Goal: Navigation & Orientation: Find specific page/section

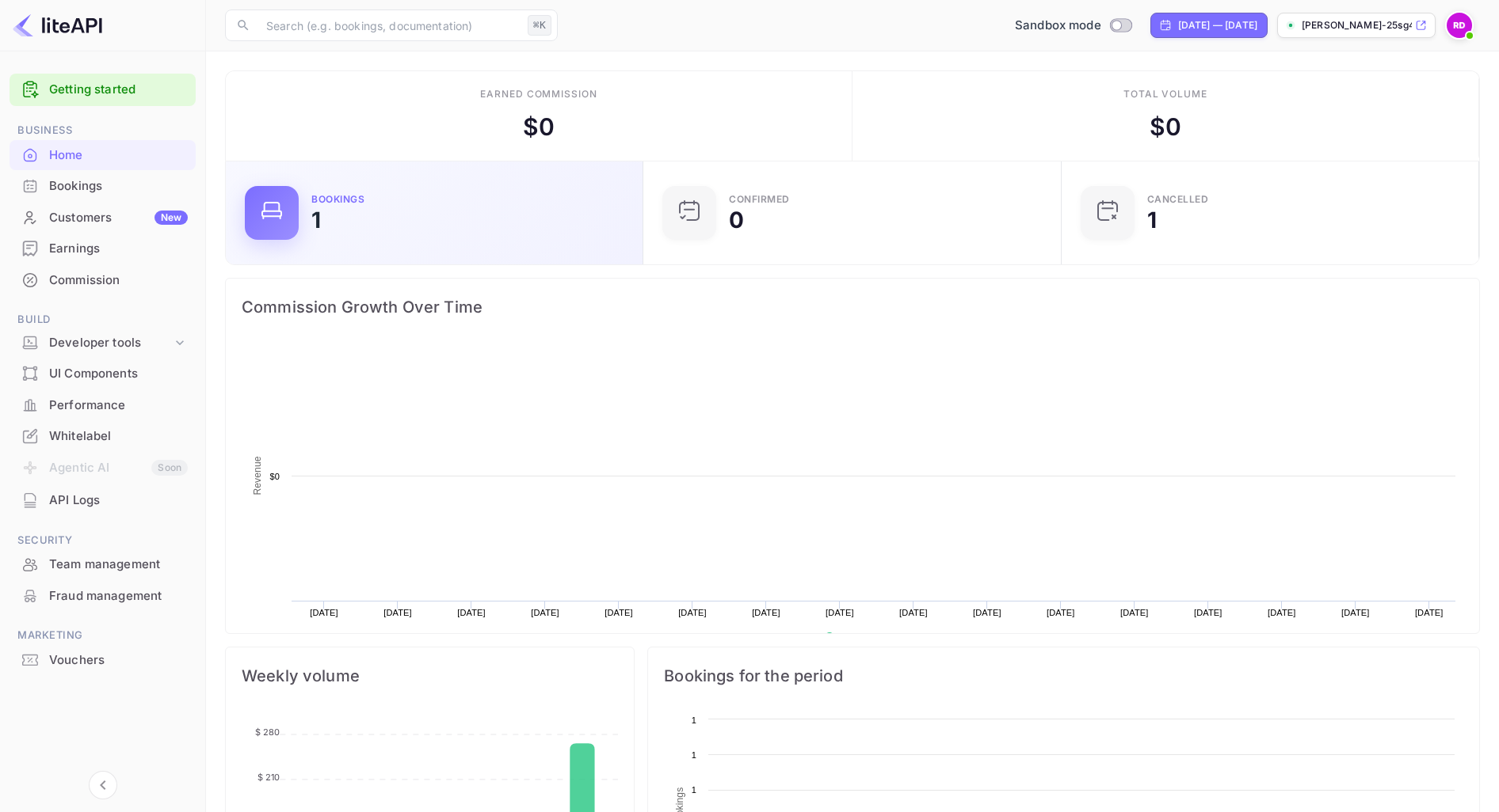
scroll to position [257, 408]
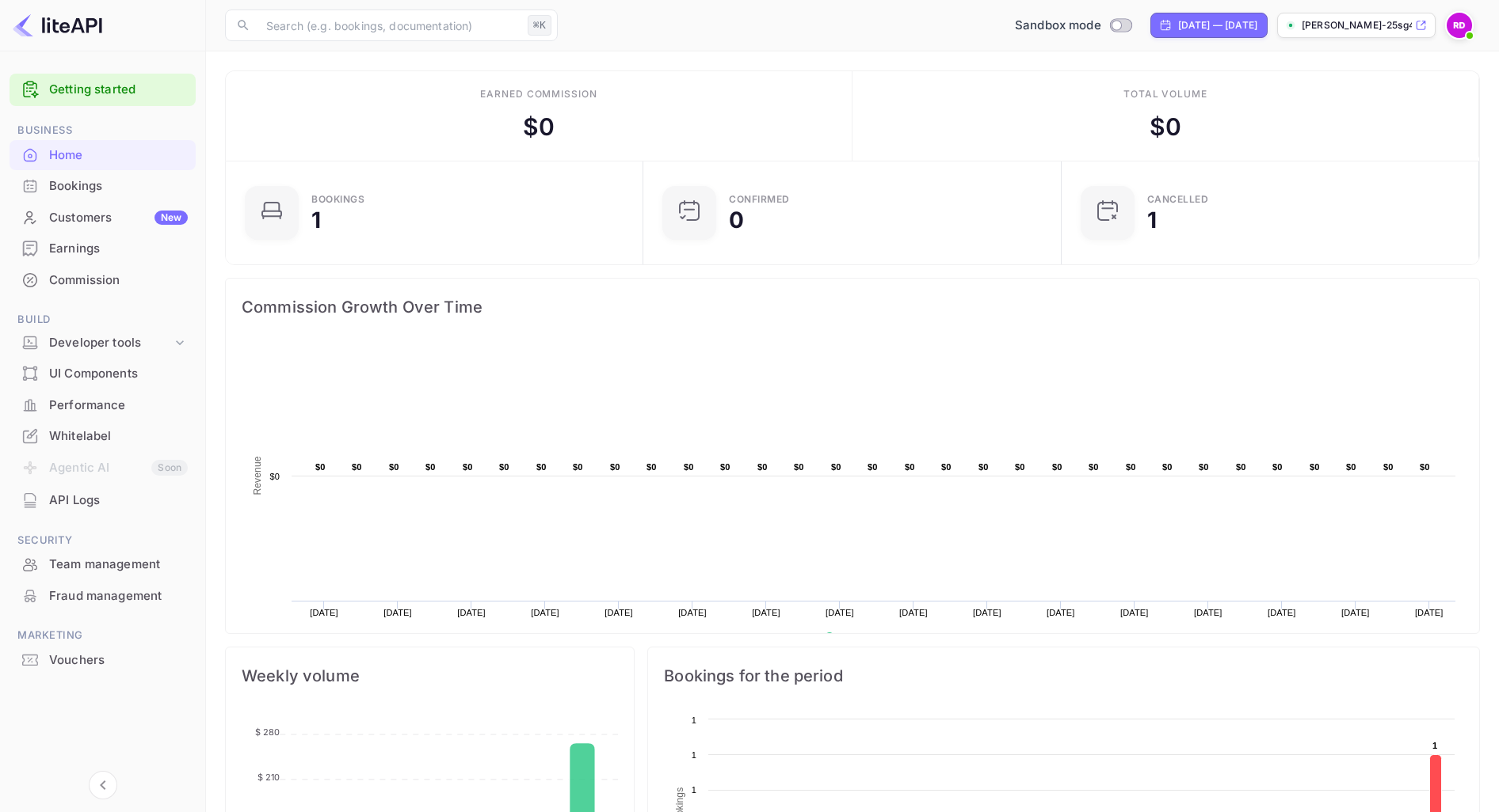
click at [105, 184] on div "Bookings" at bounding box center [117, 186] width 139 height 18
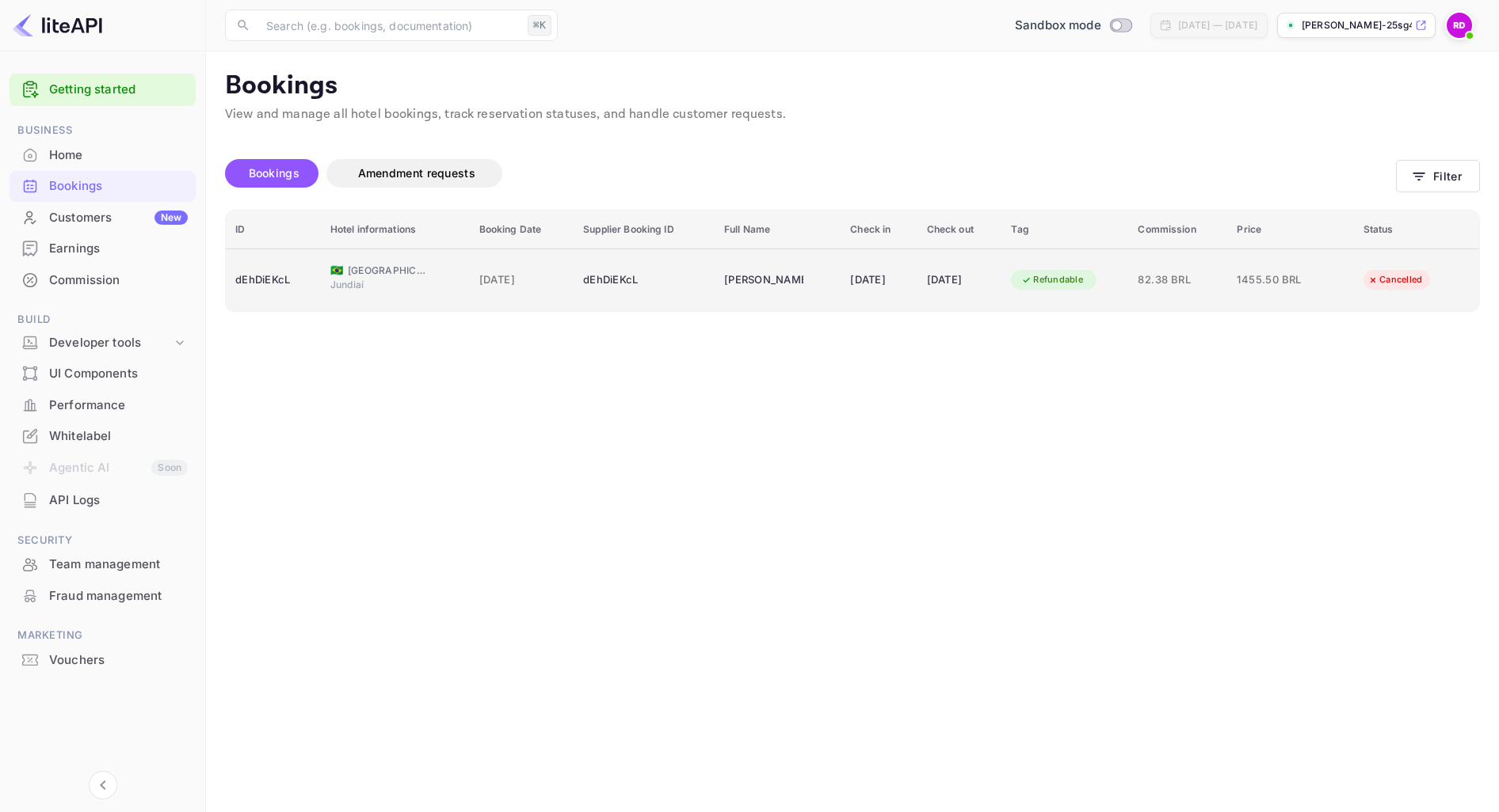
click at [622, 292] on div "dEhDiEKcL" at bounding box center [643, 281] width 122 height 26
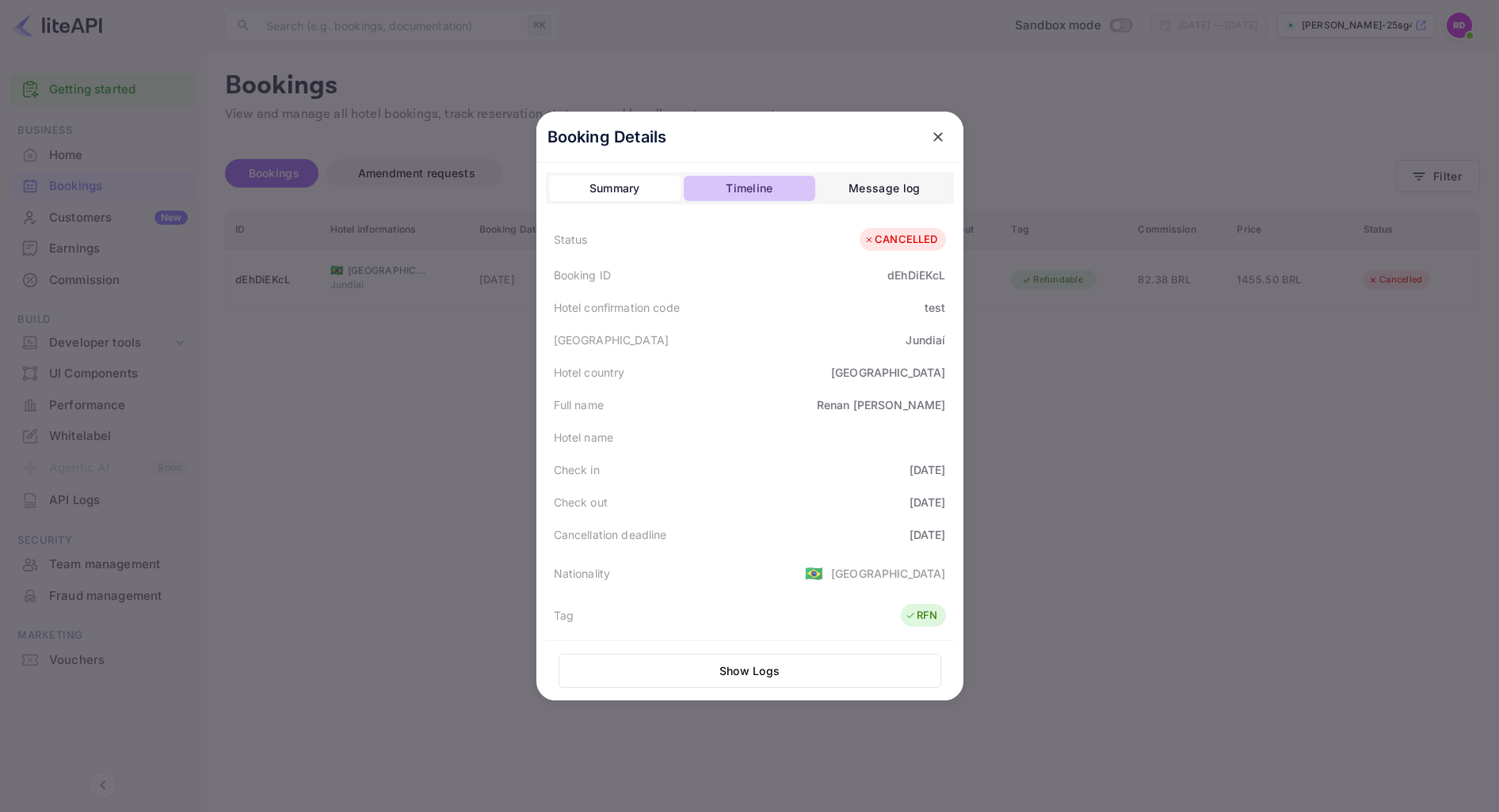
click at [759, 185] on div "Timeline" at bounding box center [748, 188] width 47 height 19
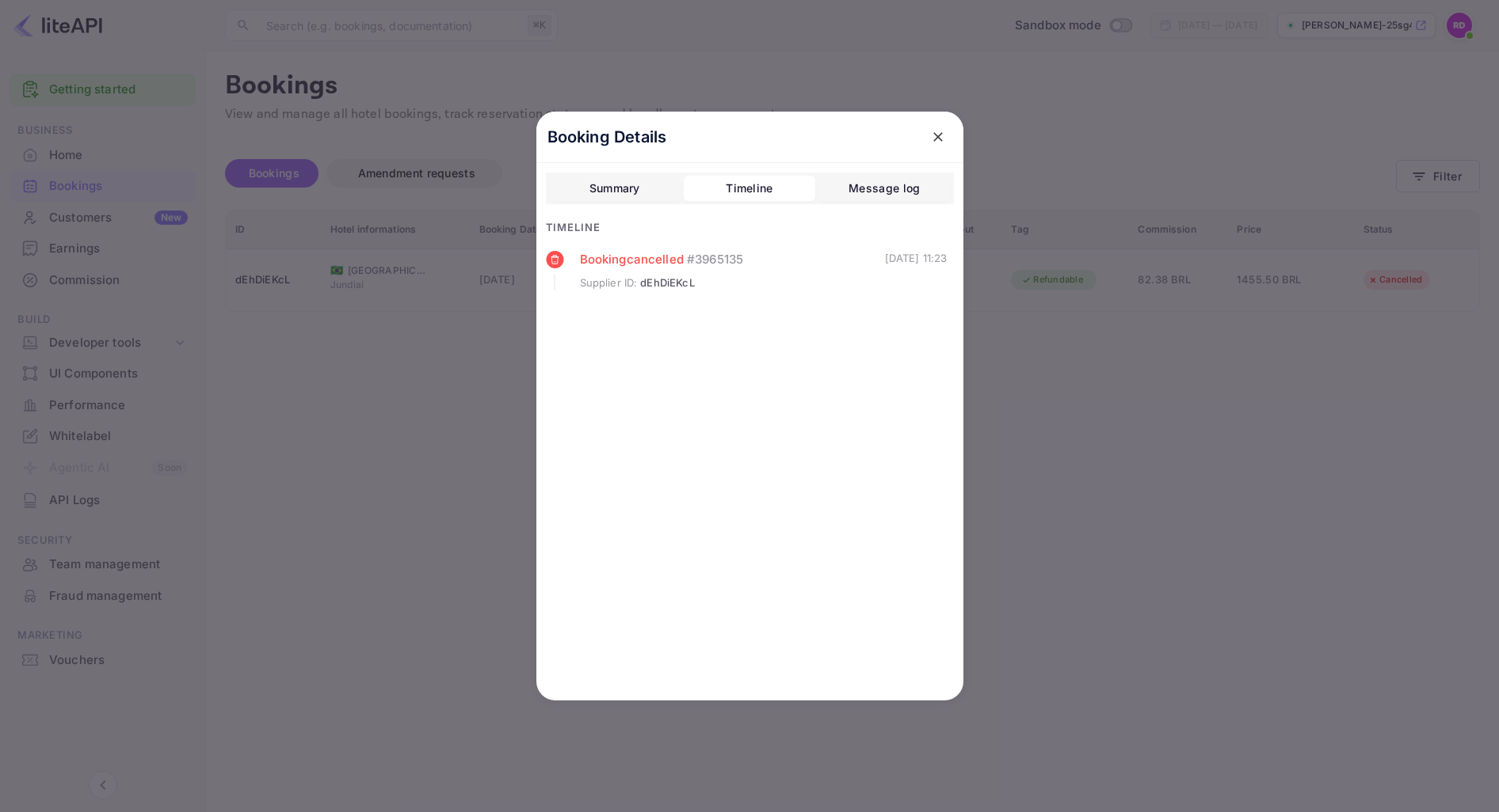
click at [624, 184] on div "Summary" at bounding box center [614, 188] width 50 height 19
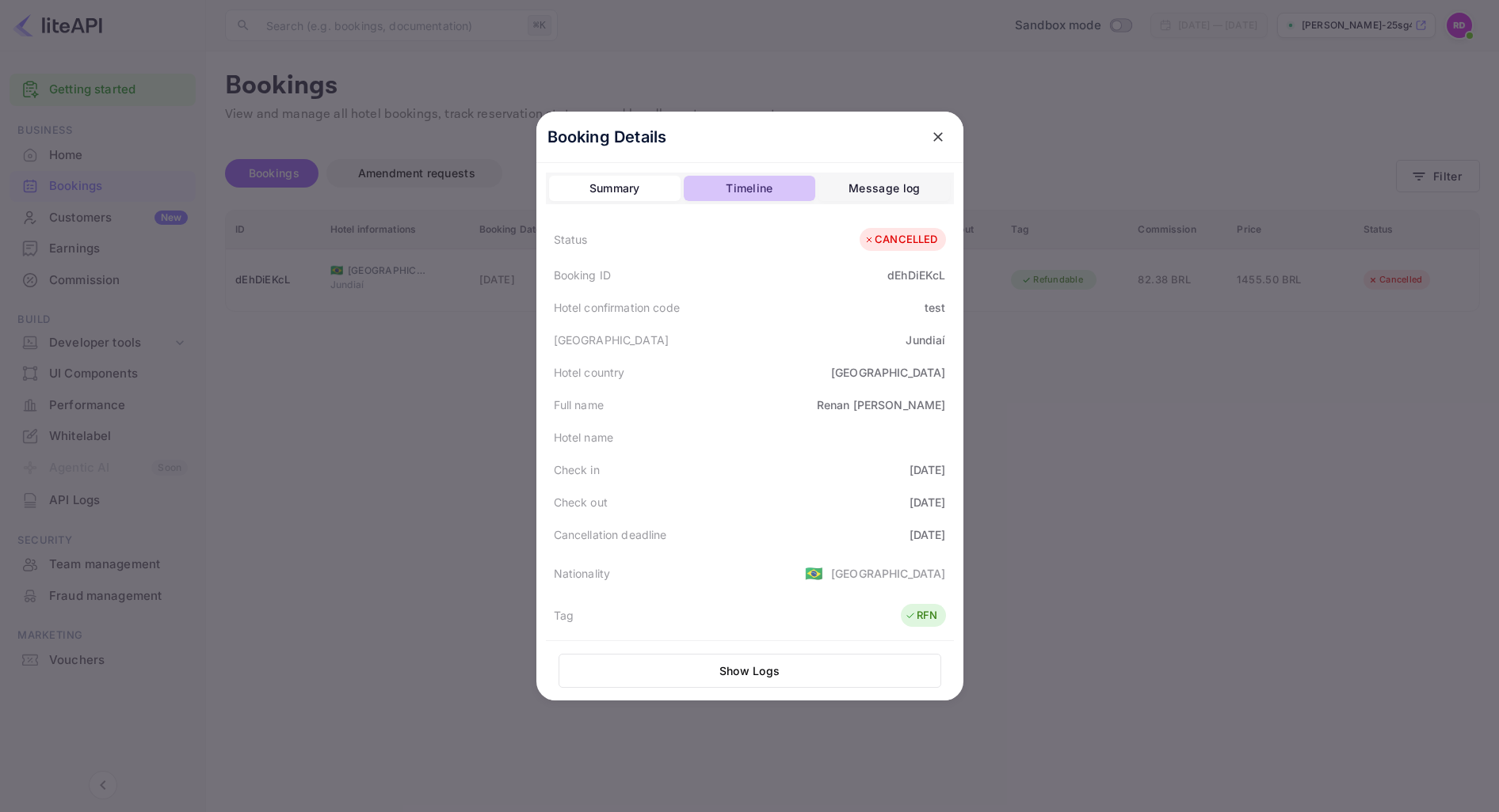
click at [731, 181] on div "Timeline" at bounding box center [748, 188] width 47 height 19
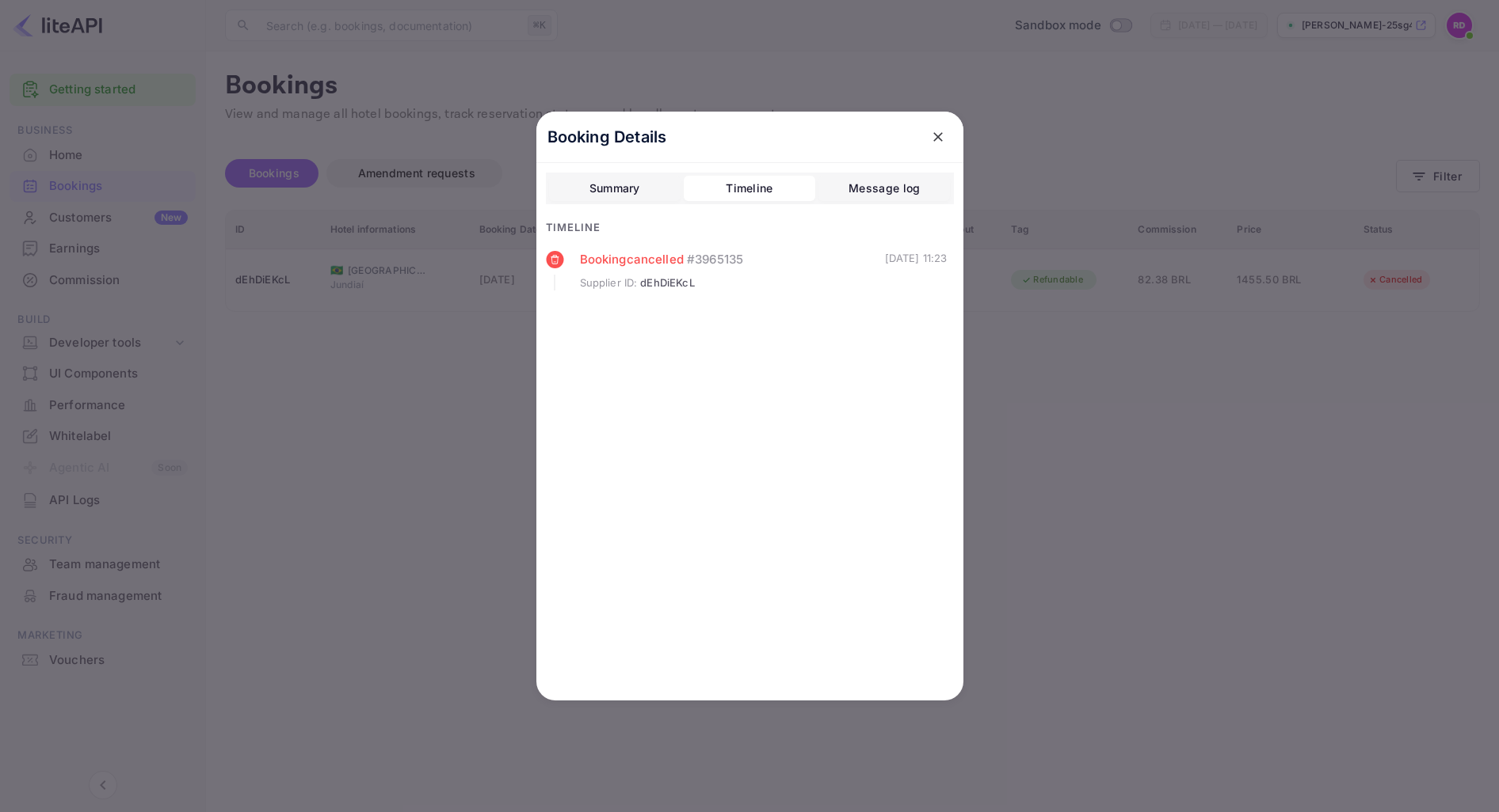
click at [858, 191] on div "Message log" at bounding box center [884, 188] width 72 height 19
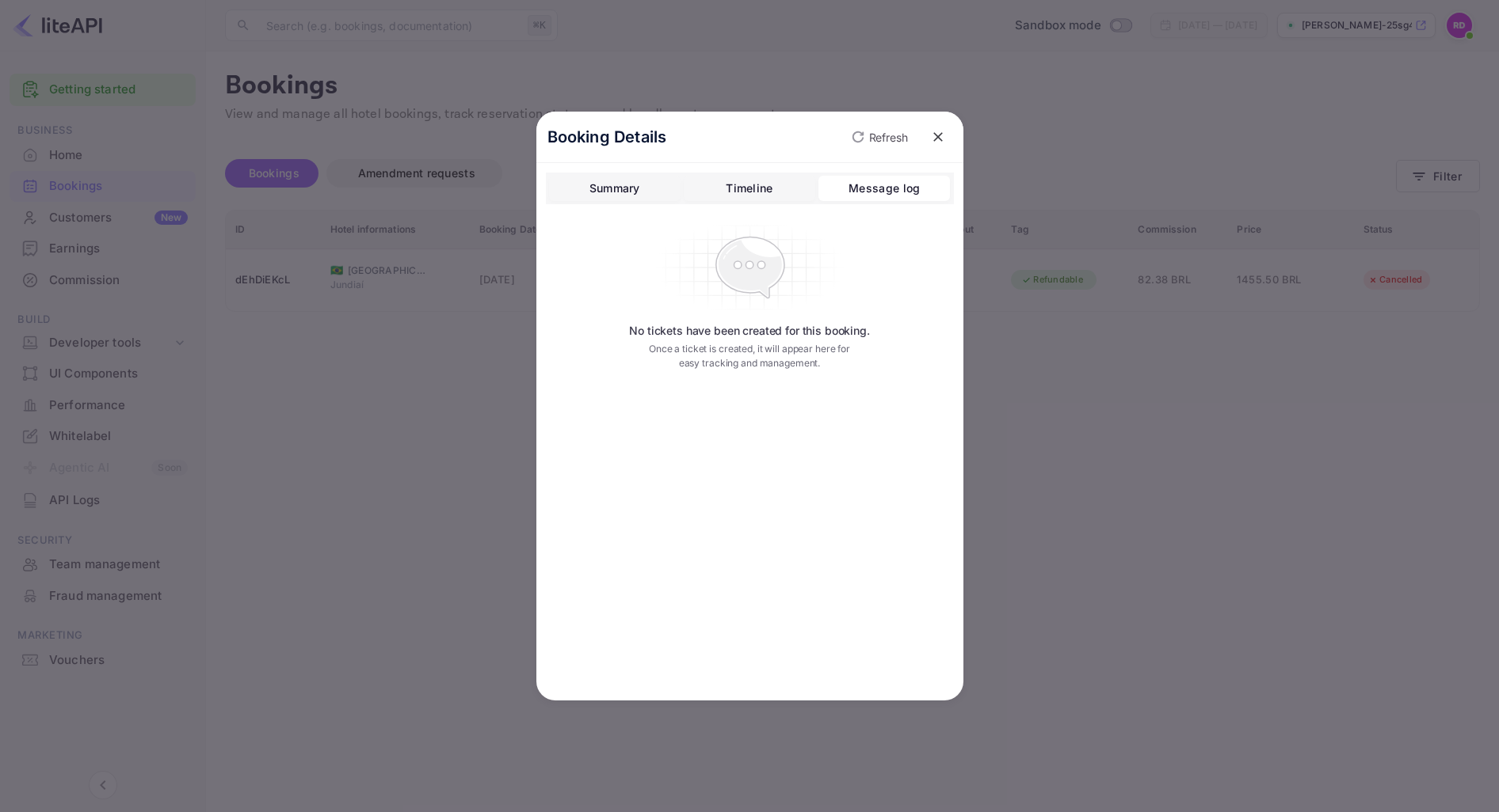
click at [778, 194] on button "Timeline" at bounding box center [749, 189] width 131 height 26
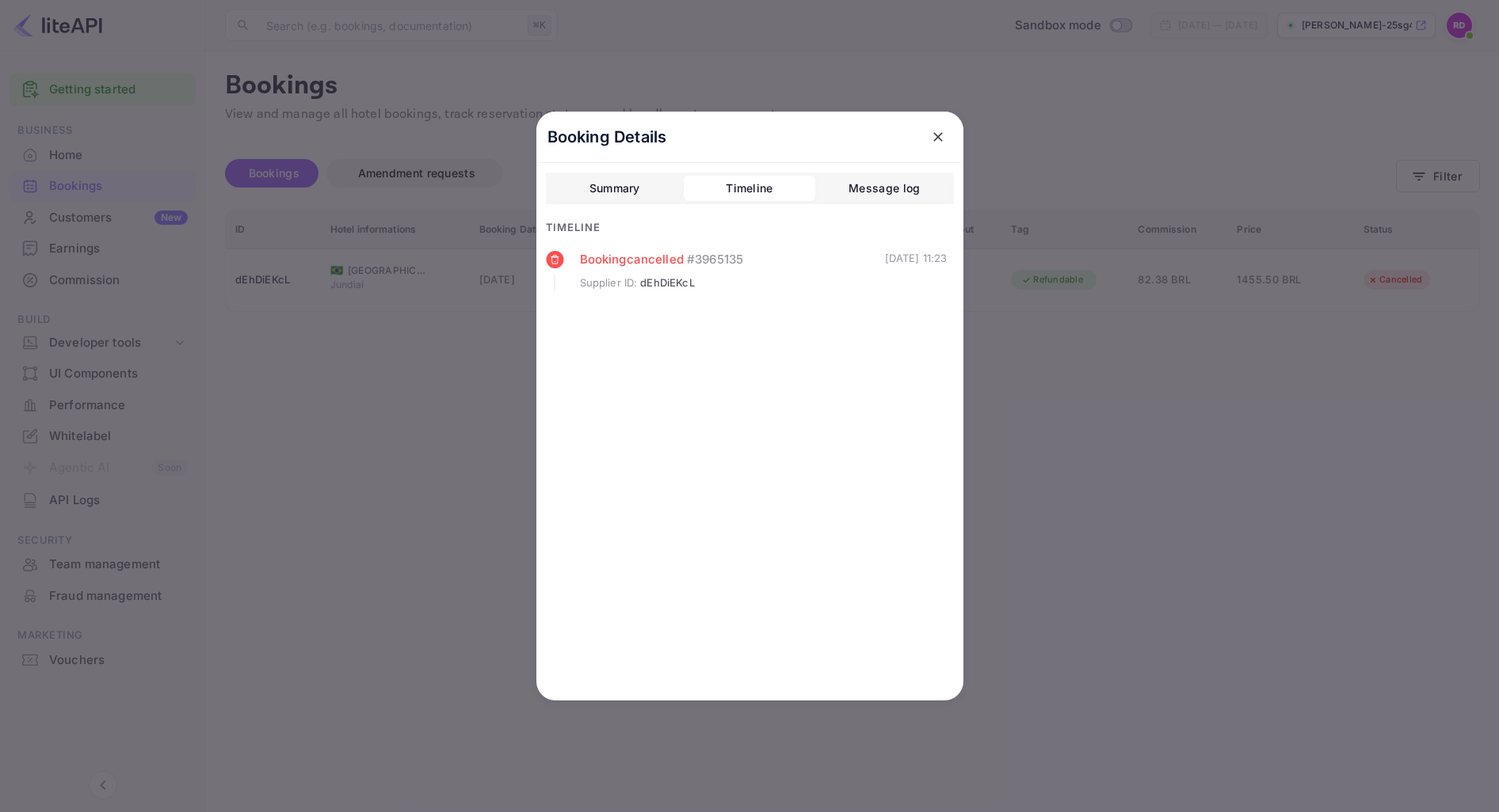
click at [637, 201] on div "Summary Timeline Message log" at bounding box center [750, 188] width 408 height 32
click at [628, 194] on div "Summary" at bounding box center [614, 188] width 50 height 19
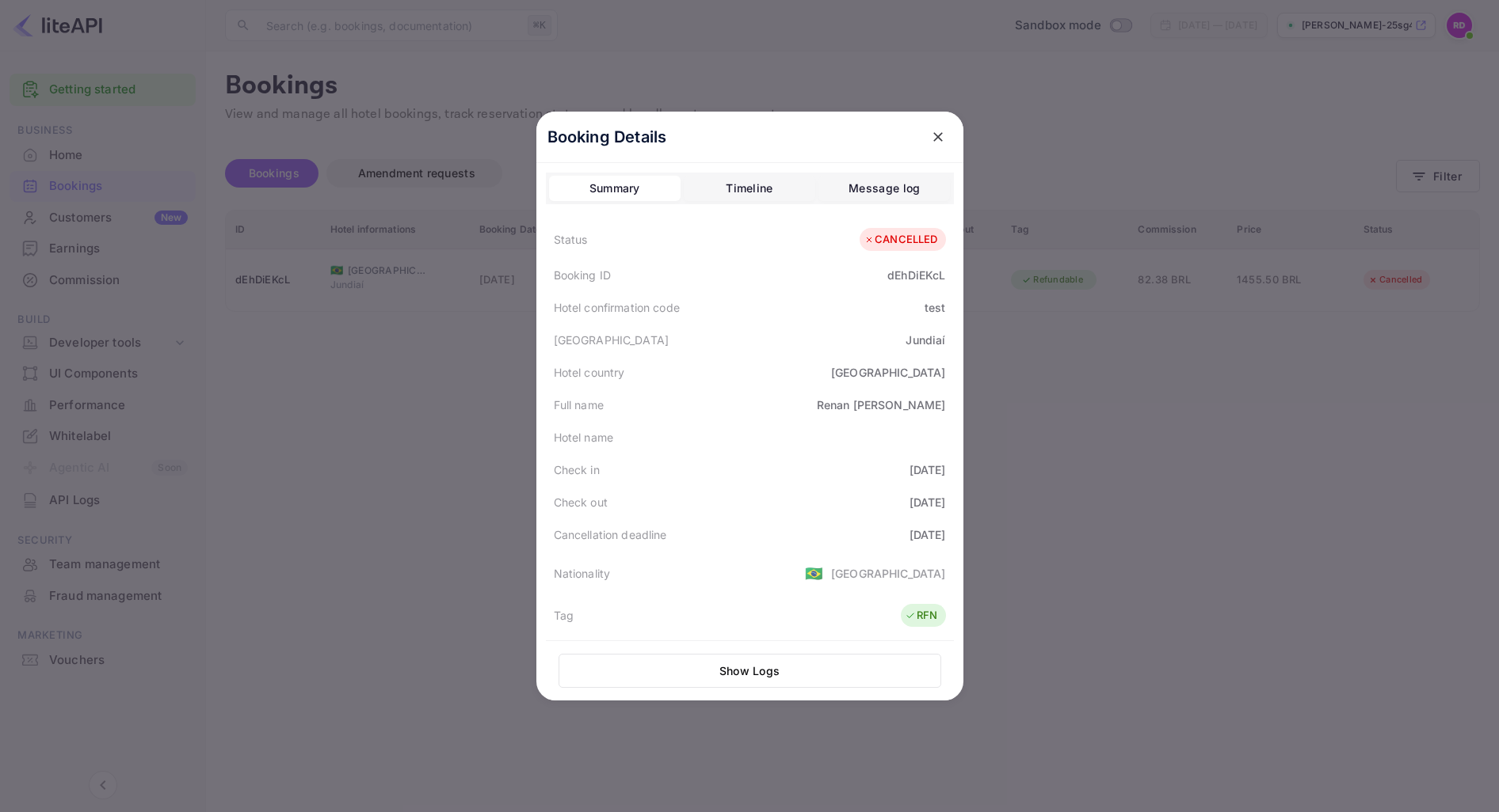
click at [795, 674] on button "Show Logs" at bounding box center [749, 671] width 383 height 34
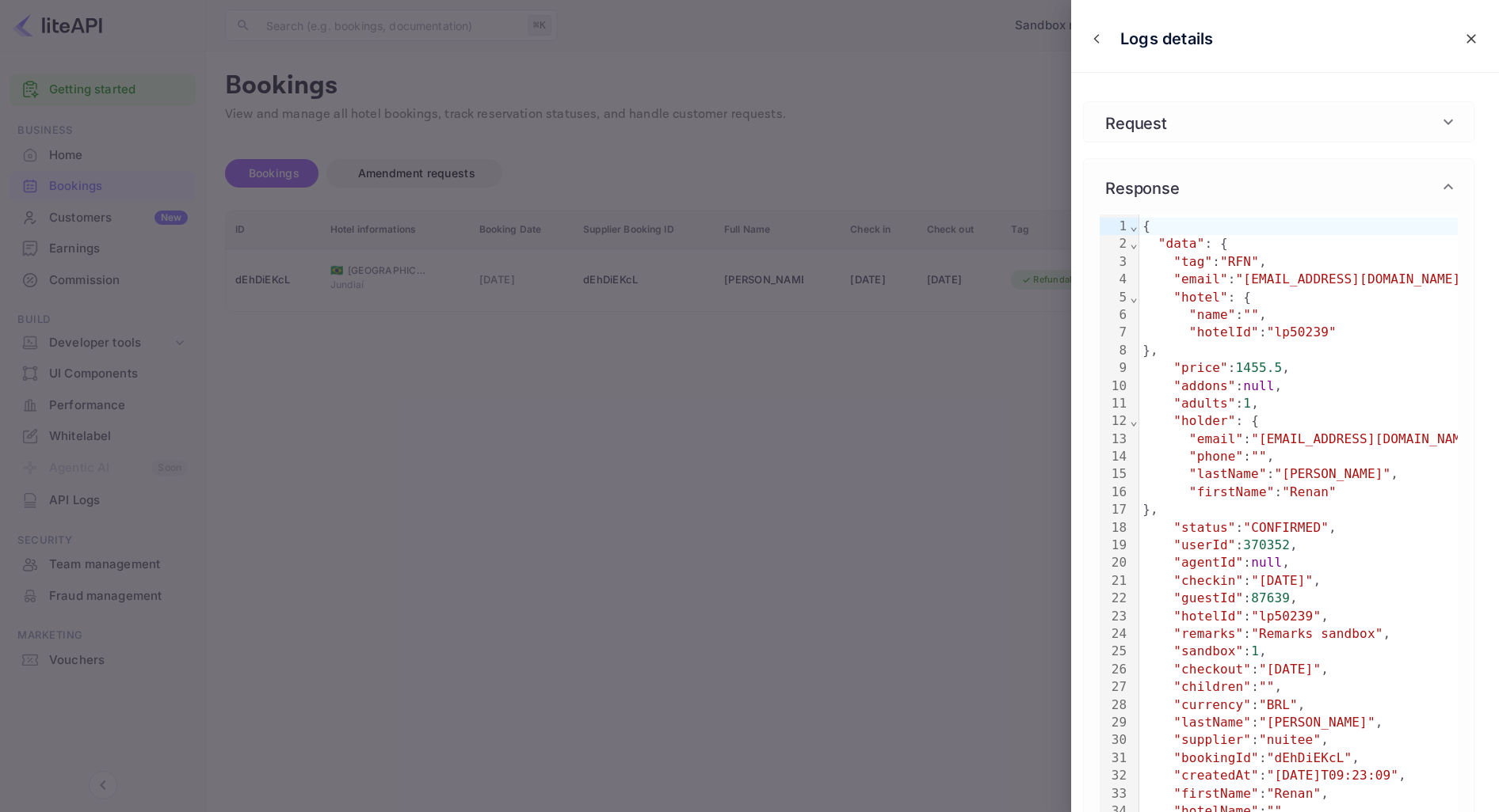
click at [1383, 184] on div "Response" at bounding box center [1269, 187] width 339 height 24
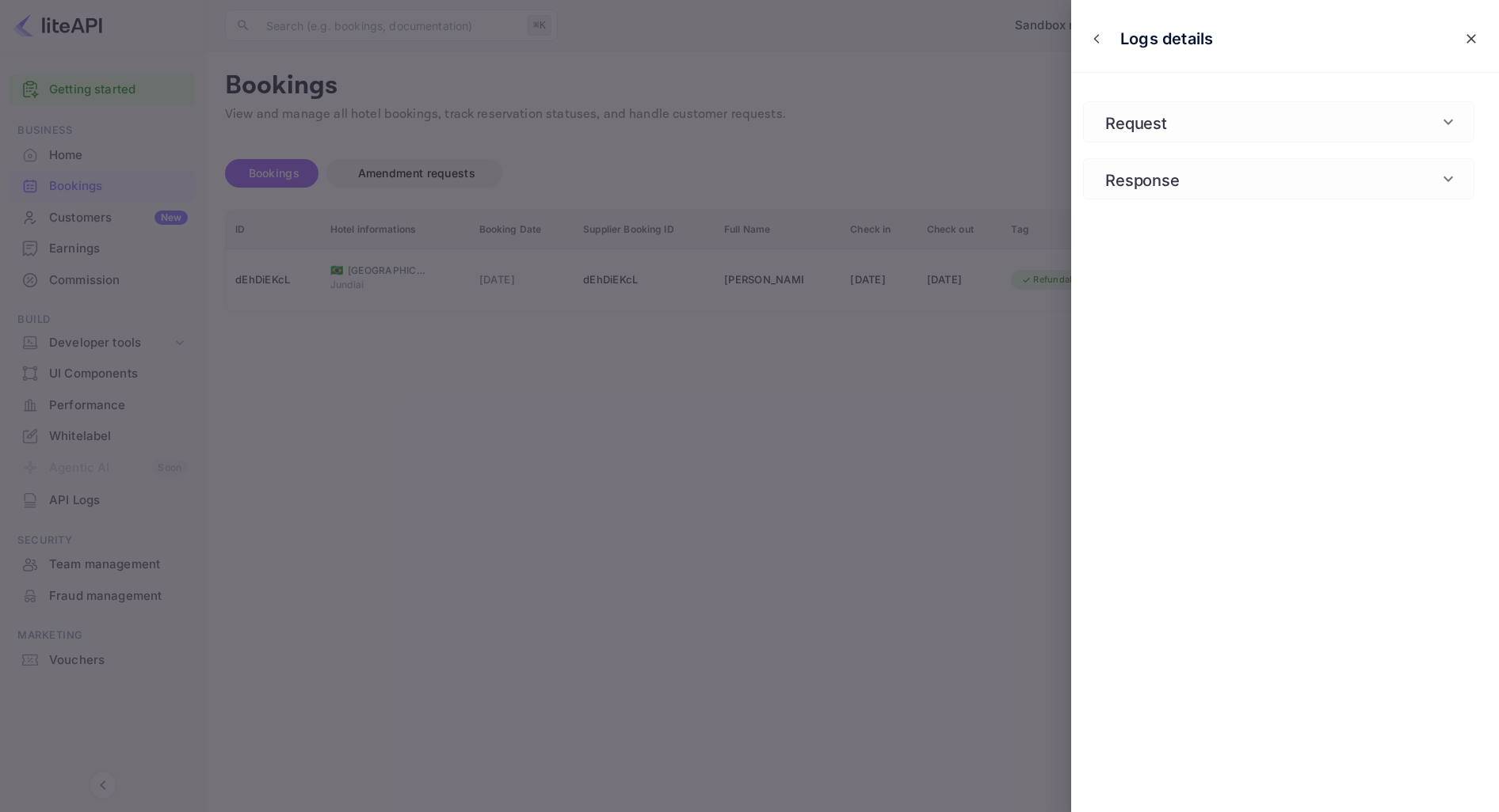
click at [1360, 106] on div "Request" at bounding box center [1278, 121] width 390 height 39
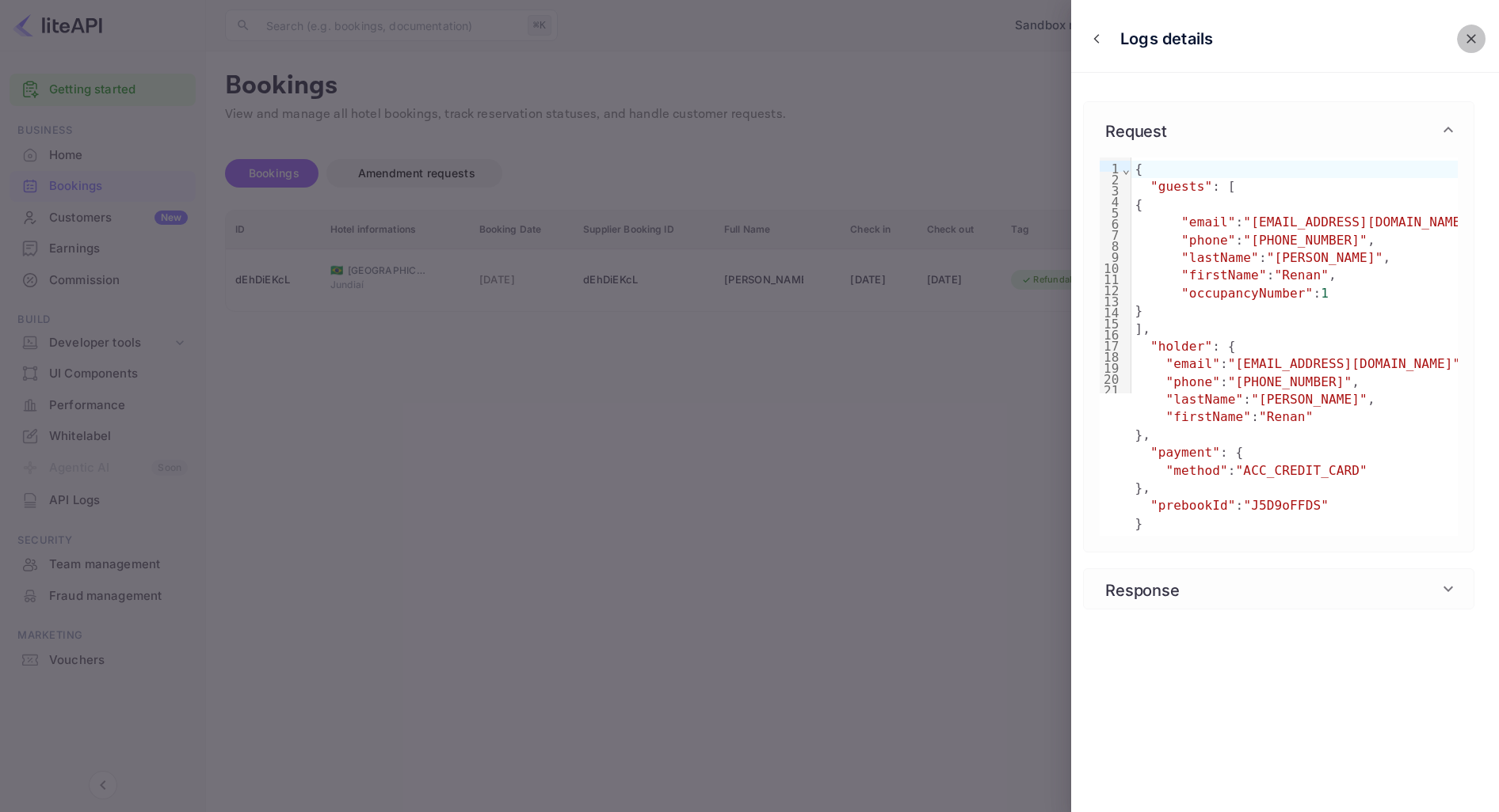
click at [1468, 42] on icon "close" at bounding box center [1471, 39] width 9 height 9
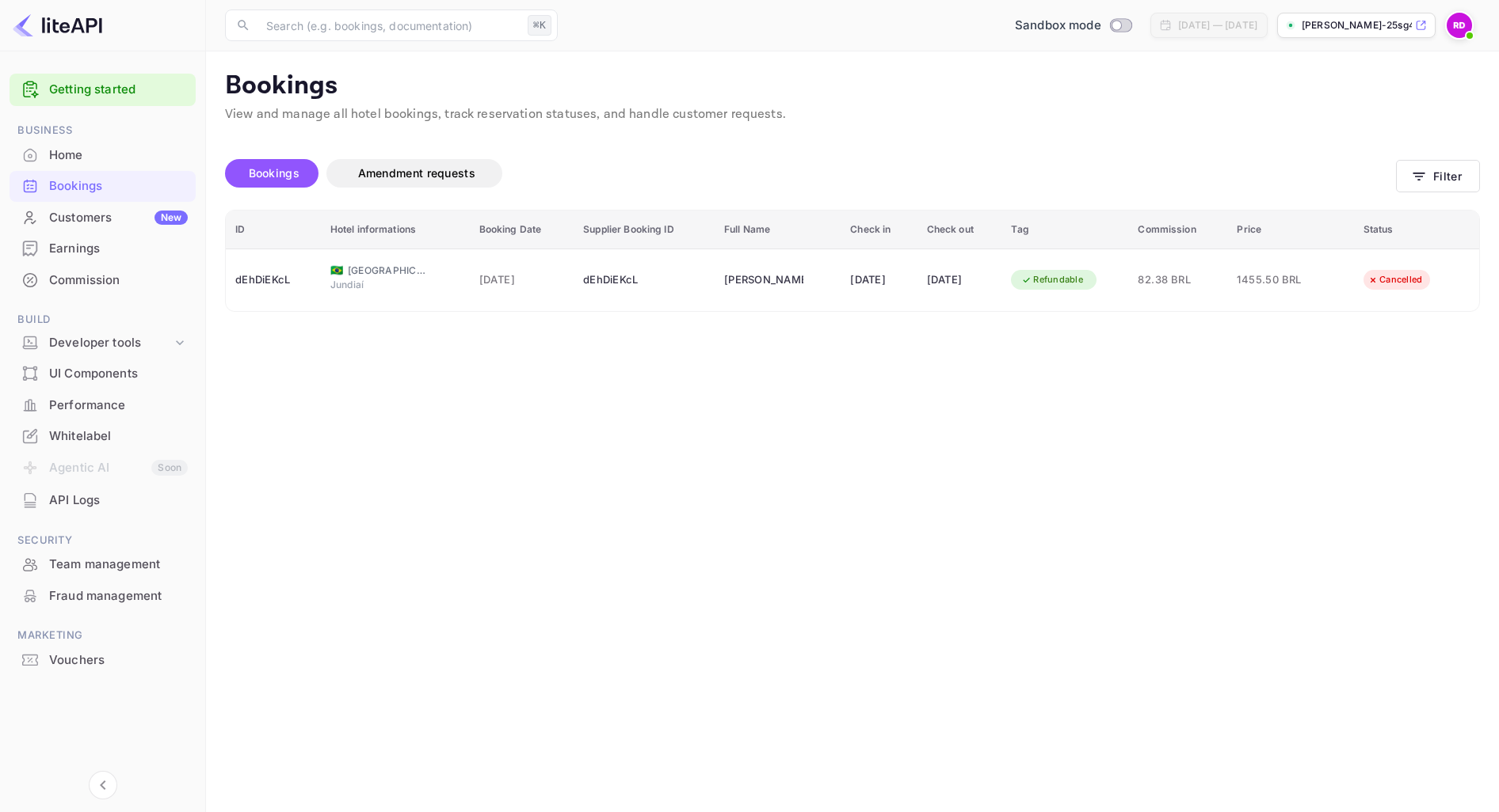
click at [837, 594] on main "Bookings View and manage all hotel bookings, track reservation statuses, and ha…" at bounding box center [852, 431] width 1292 height 761
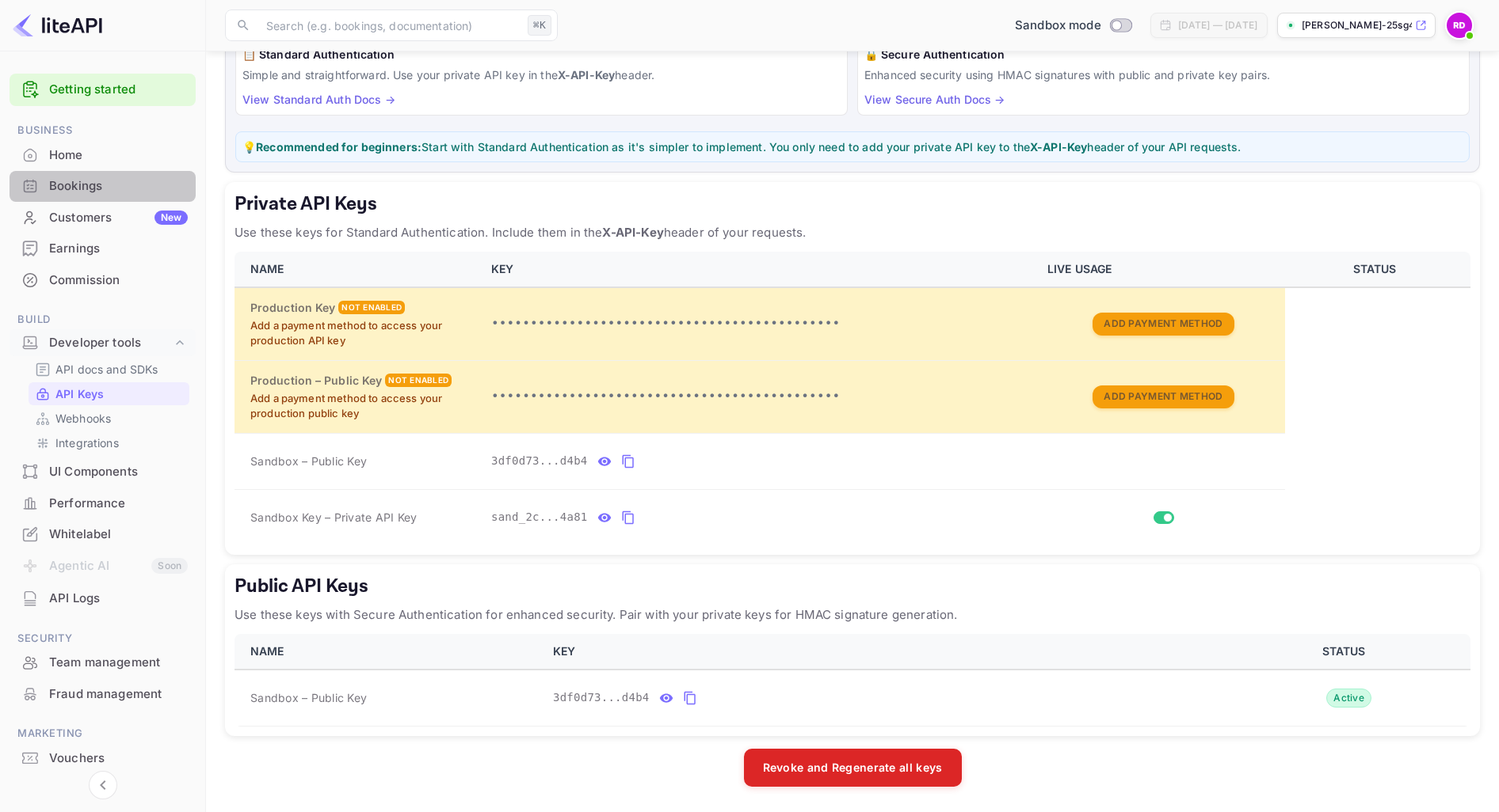
click at [114, 176] on div "Bookings" at bounding box center [102, 186] width 186 height 31
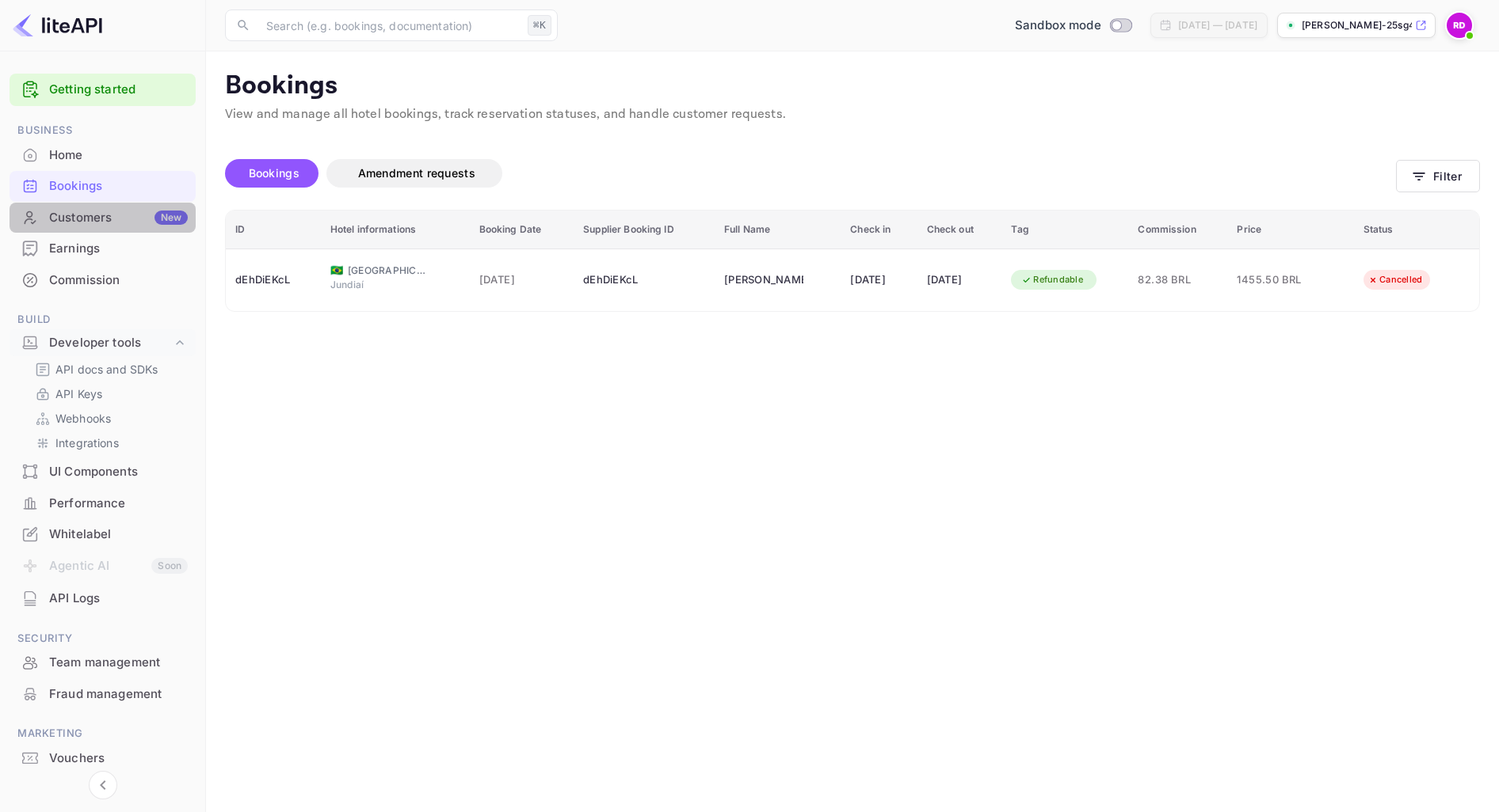
click at [119, 217] on div "Customers New" at bounding box center [117, 218] width 139 height 18
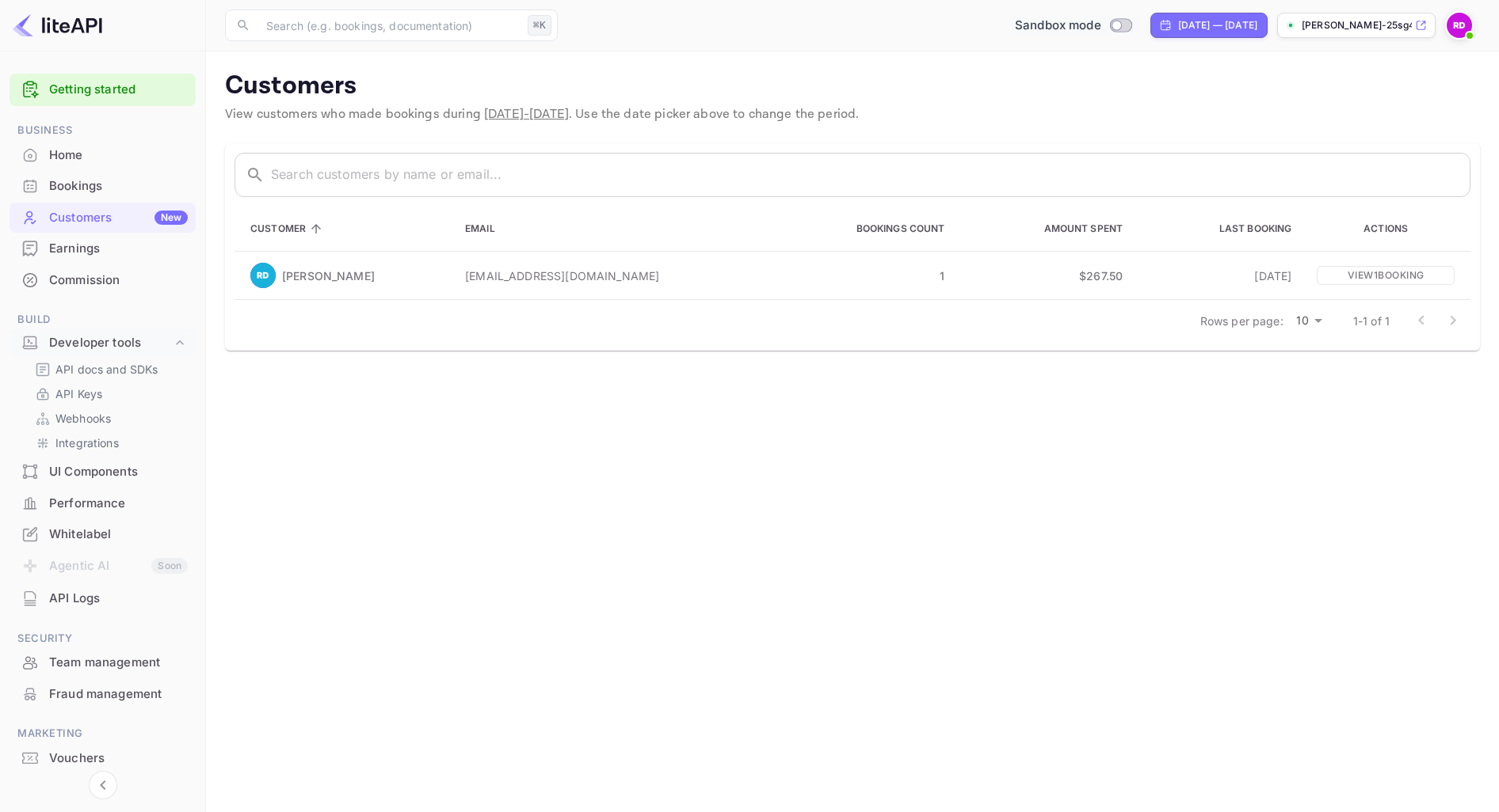
click at [1101, 20] on input "Switch to Production mode" at bounding box center [1116, 25] width 32 height 10
checkbox input "false"
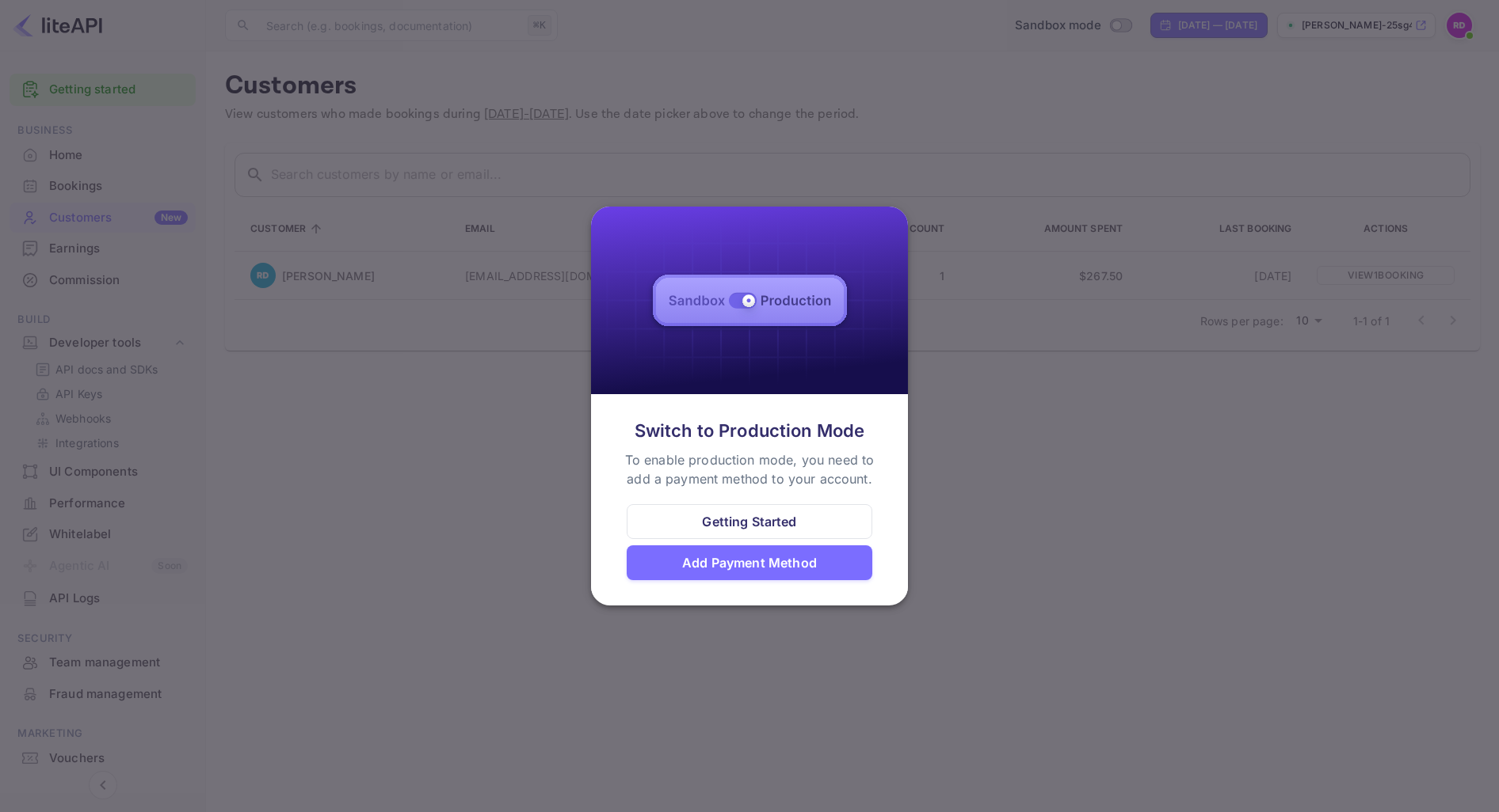
click at [949, 467] on div at bounding box center [749, 406] width 1499 height 812
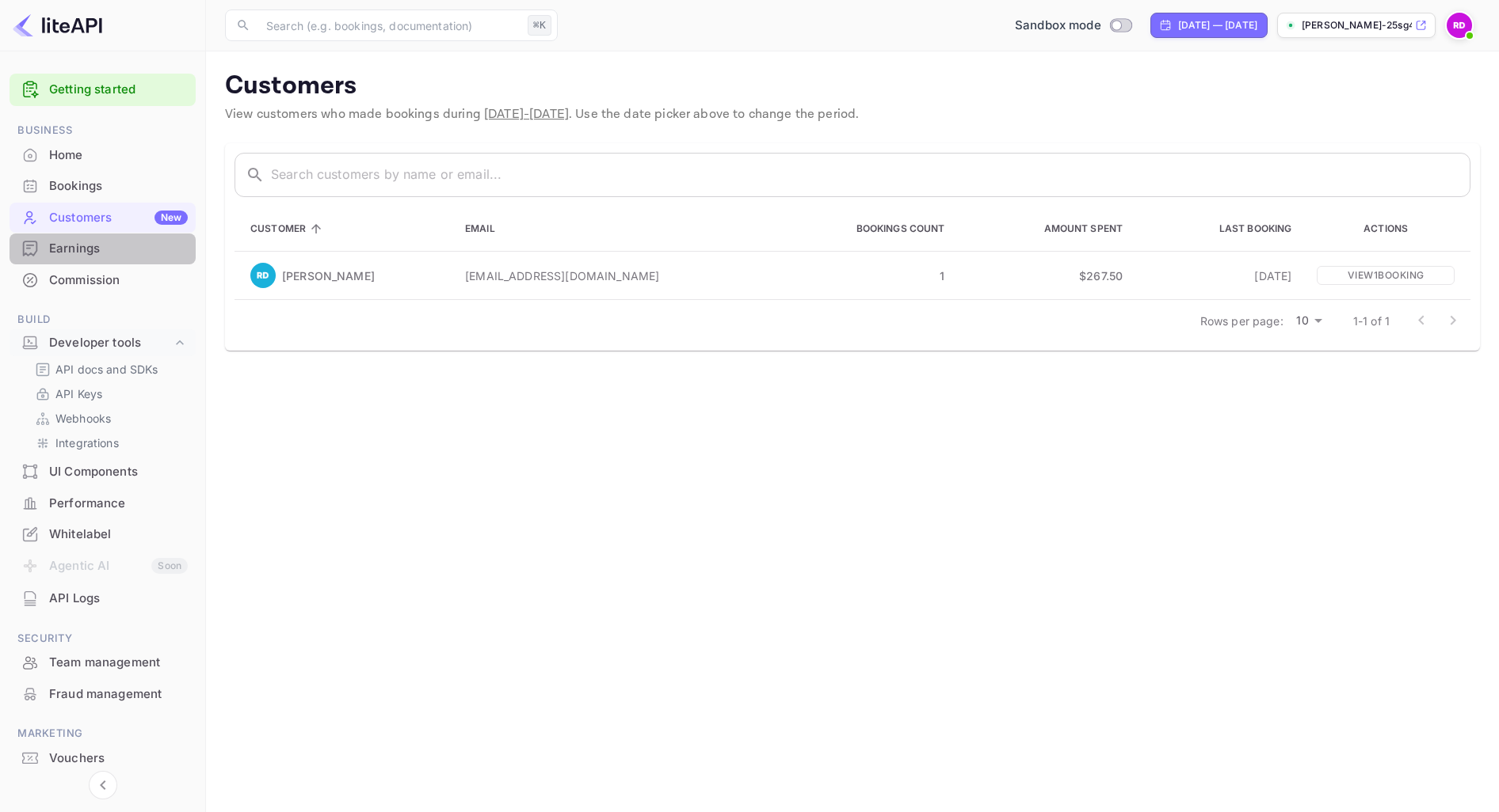
click at [139, 245] on div "Earnings" at bounding box center [117, 249] width 139 height 18
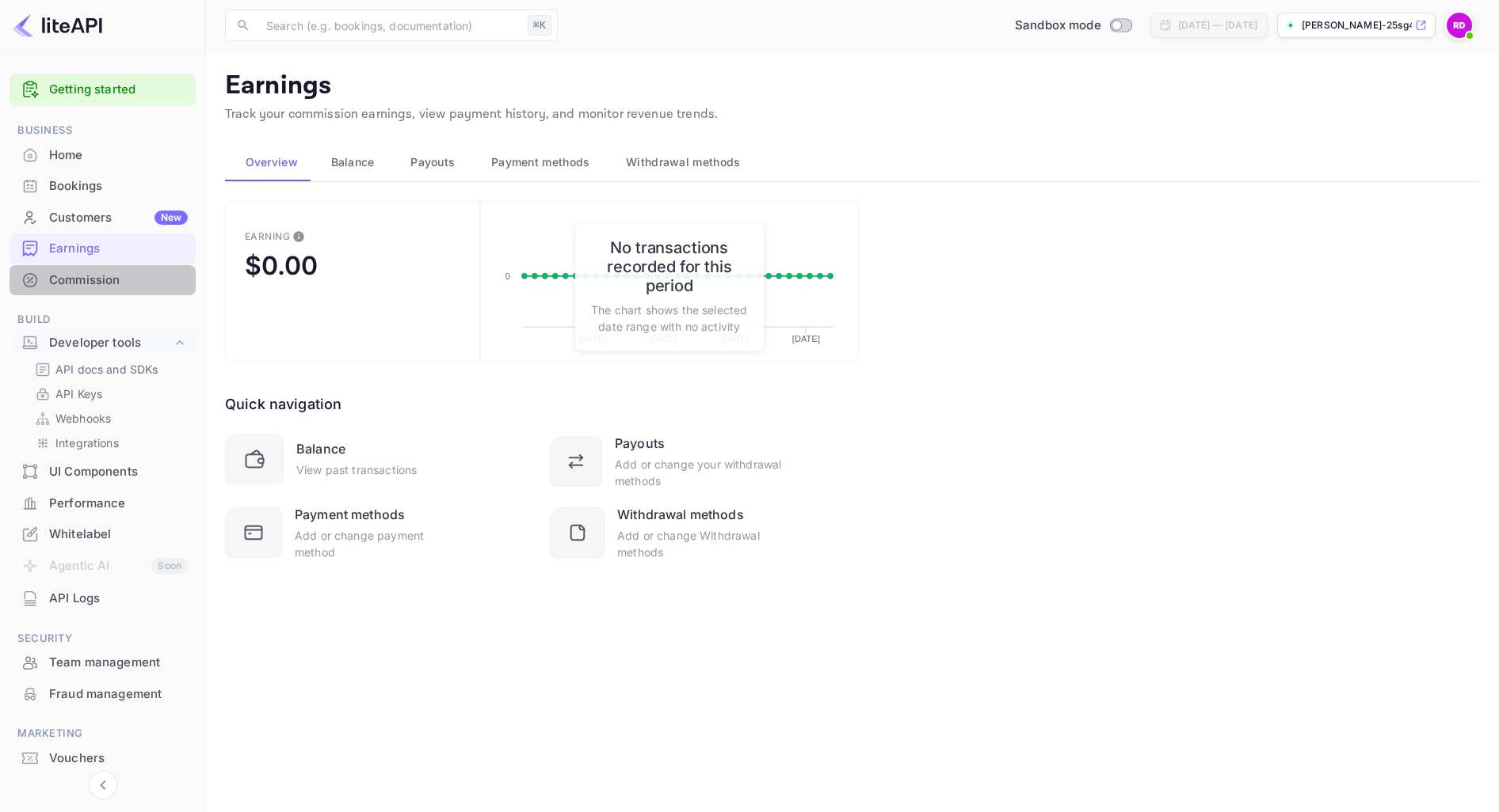
click at [123, 272] on div "Commission" at bounding box center [117, 281] width 139 height 18
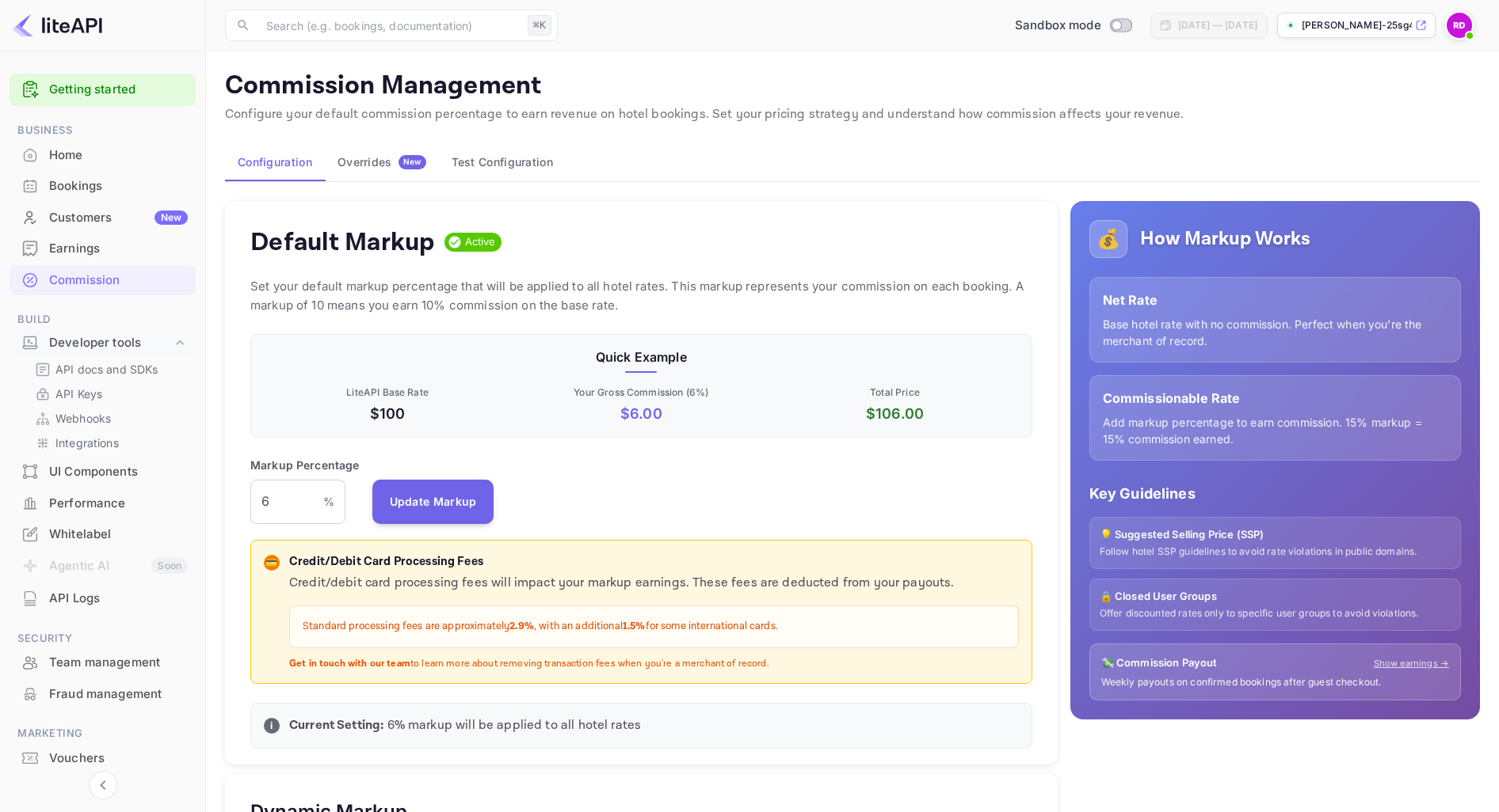
scroll to position [281, 782]
click at [118, 88] on link "Getting started" at bounding box center [117, 90] width 139 height 18
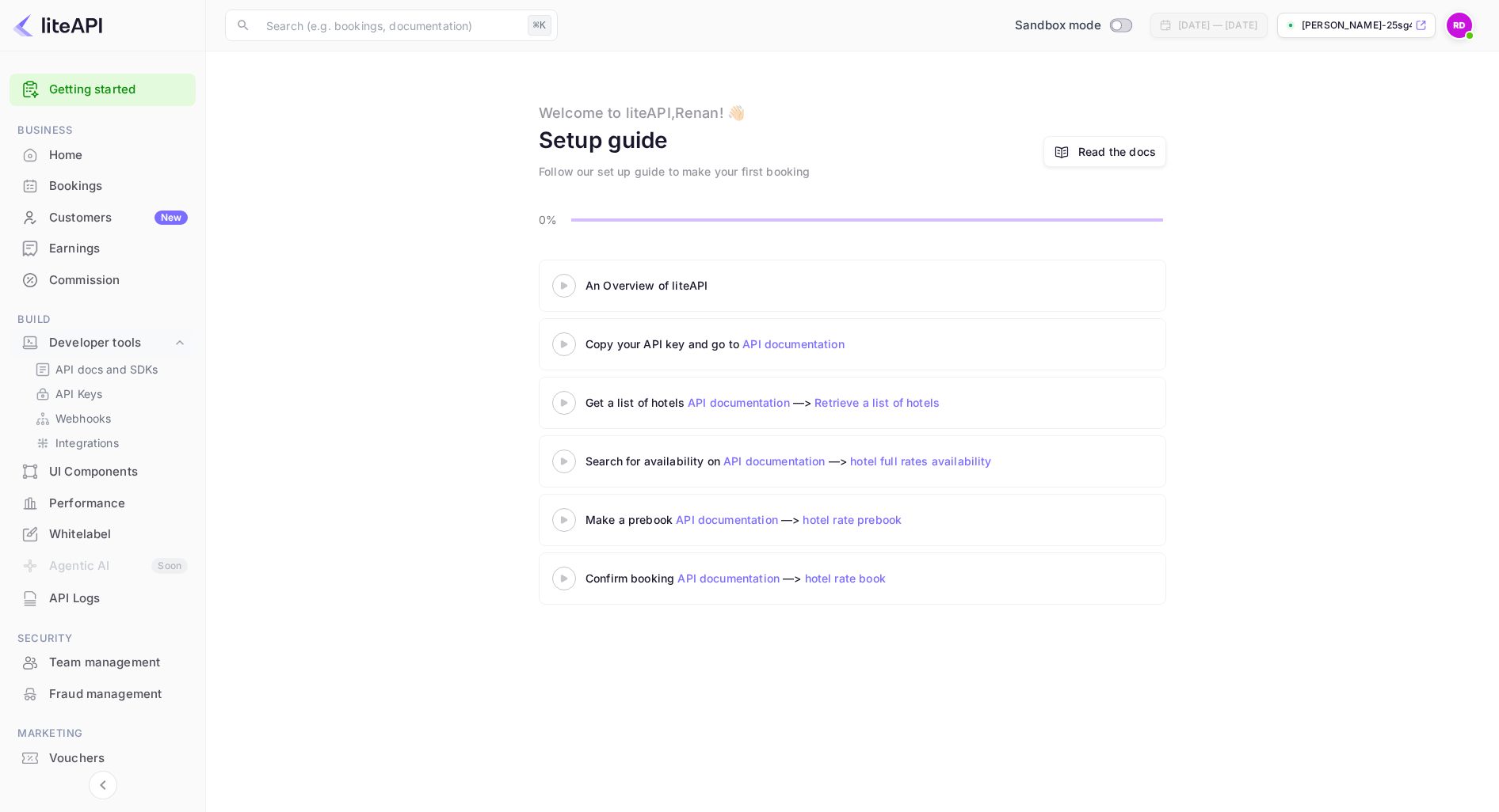
click at [567, 285] on icon at bounding box center [564, 285] width 55 height 8
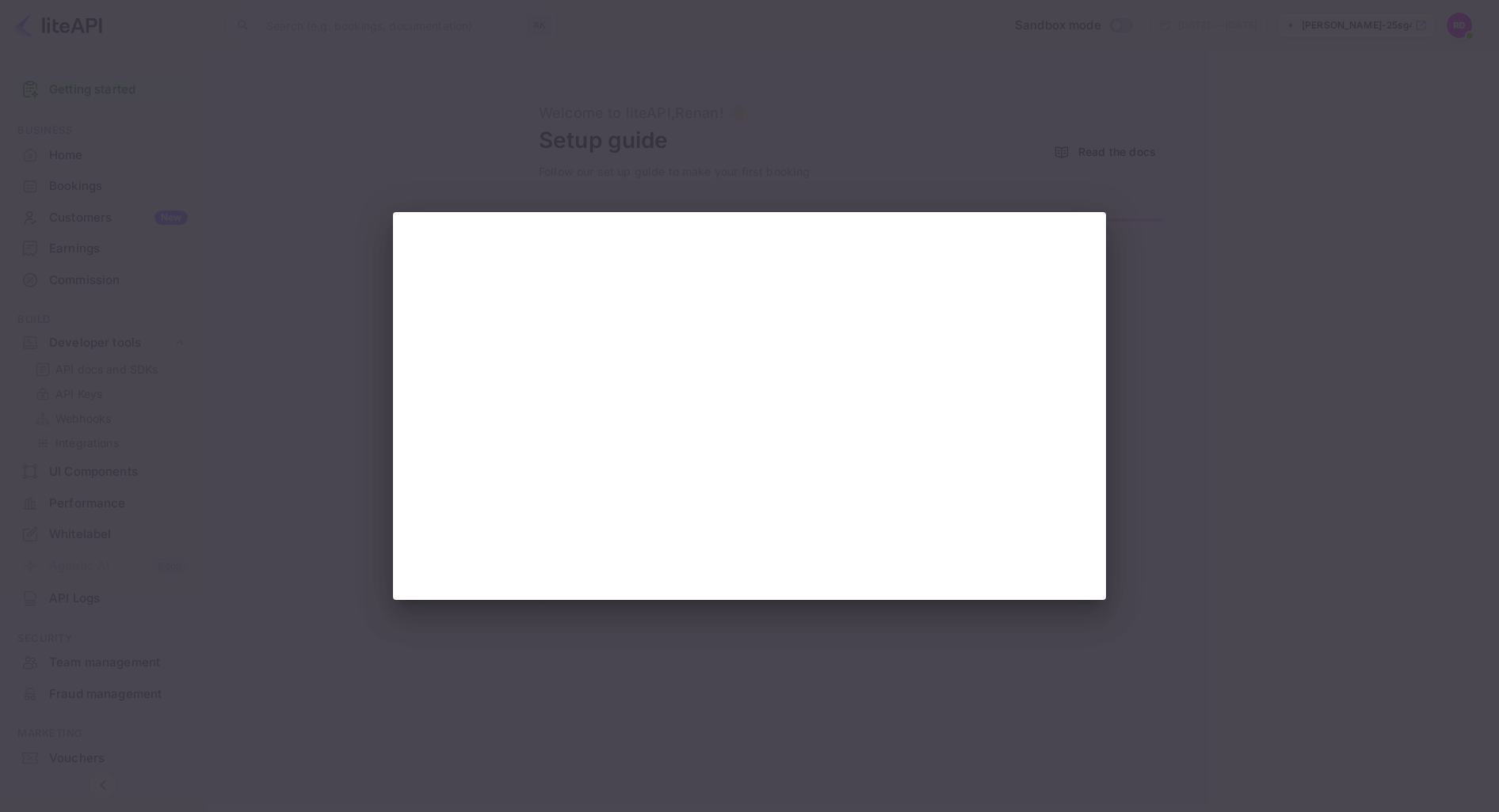
click at [1095, 162] on div at bounding box center [749, 406] width 1499 height 812
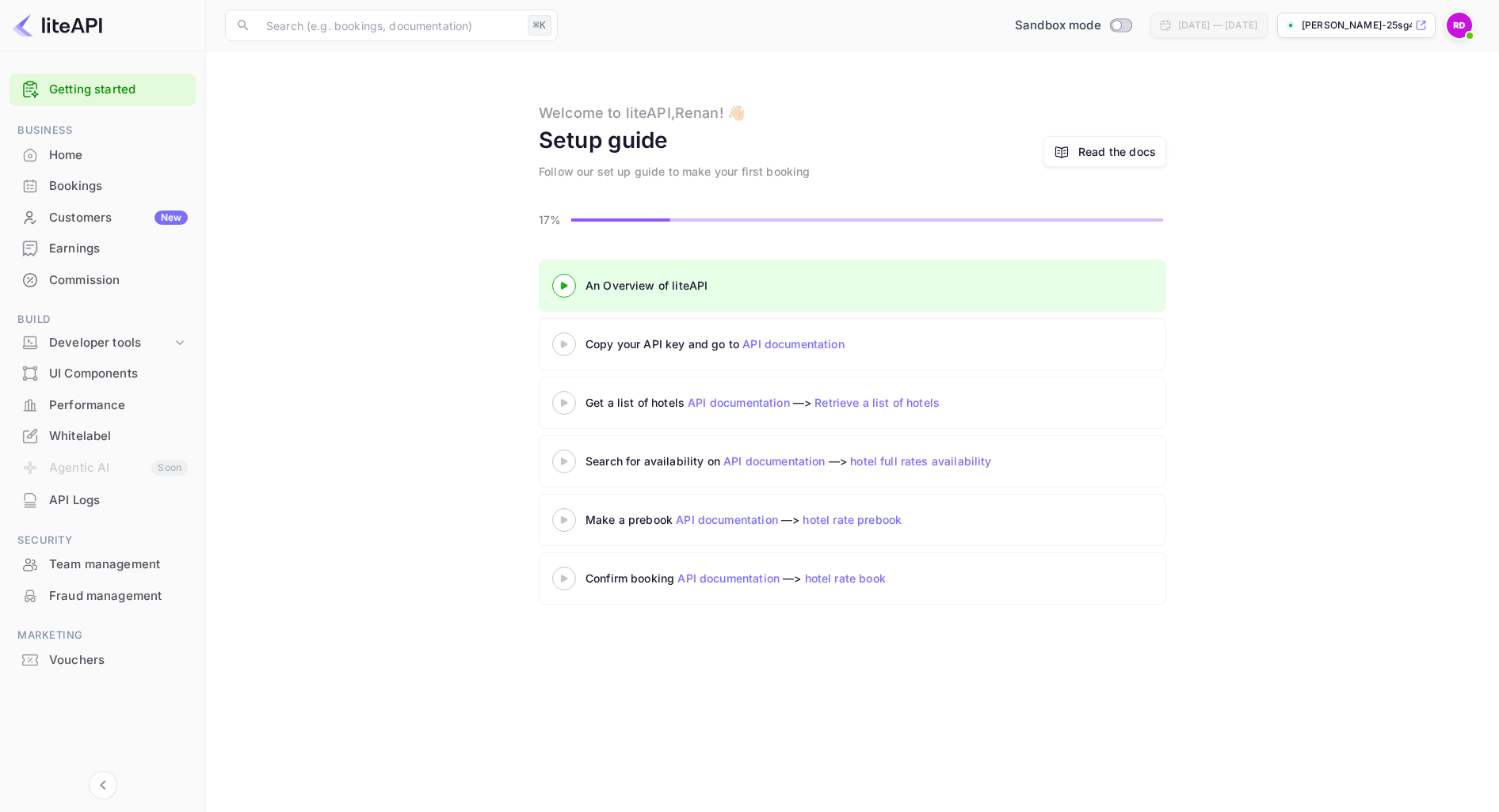
click at [549, 351] on div at bounding box center [564, 344] width 55 height 20
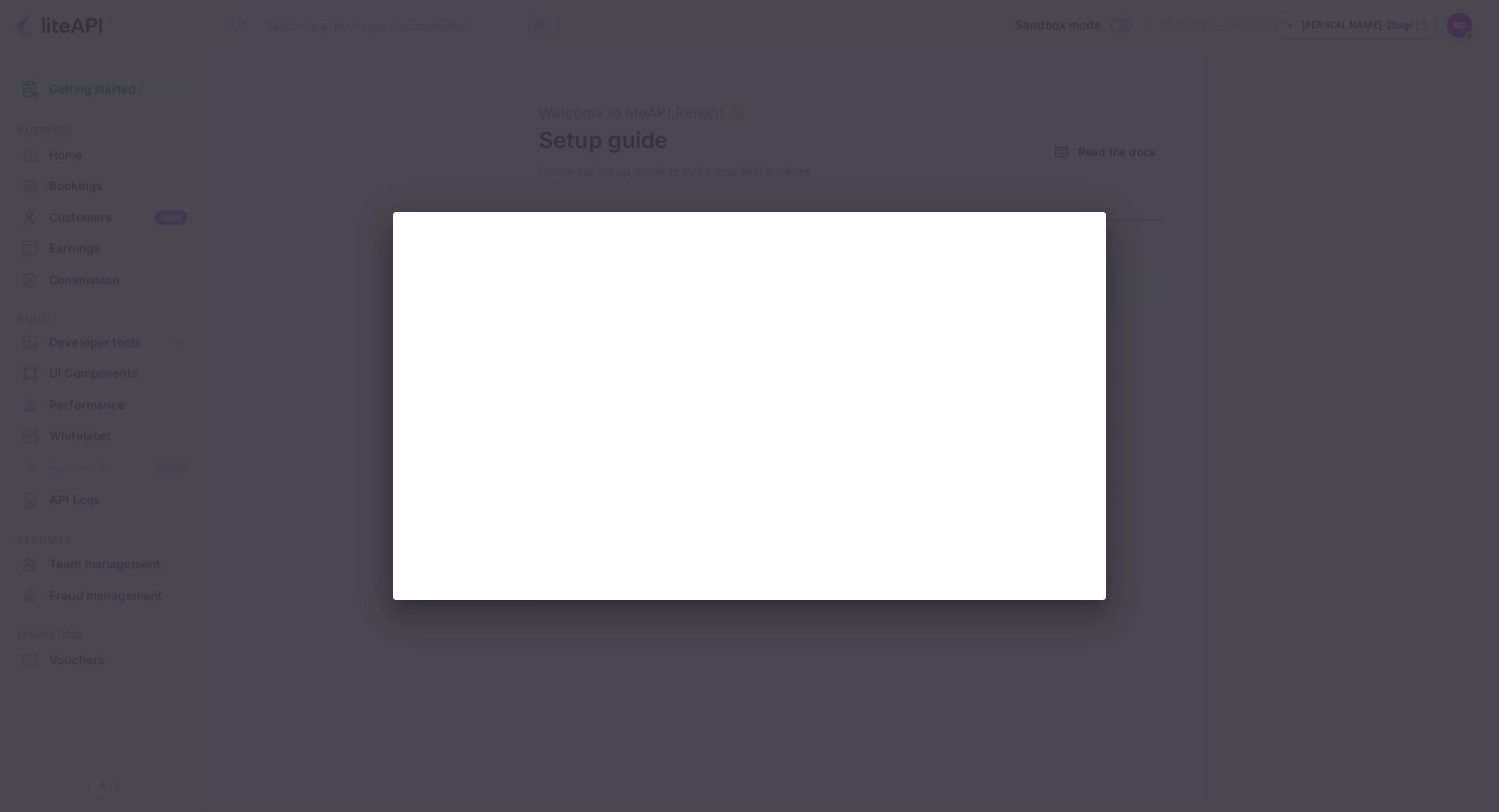
click at [297, 340] on div at bounding box center [749, 406] width 1499 height 812
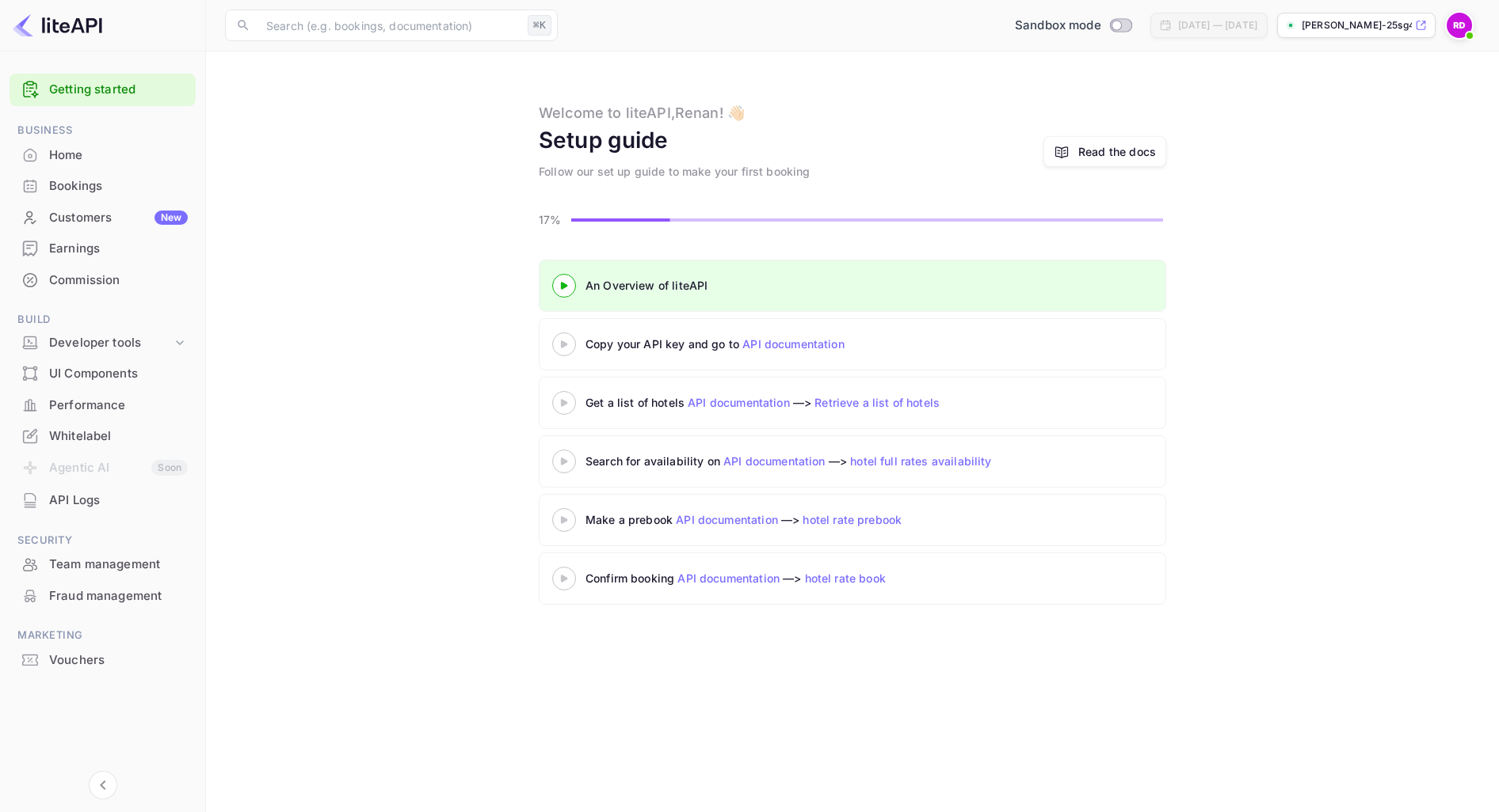
click at [297, 340] on div at bounding box center [749, 406] width 1499 height 812
